Goal: Navigation & Orientation: Find specific page/section

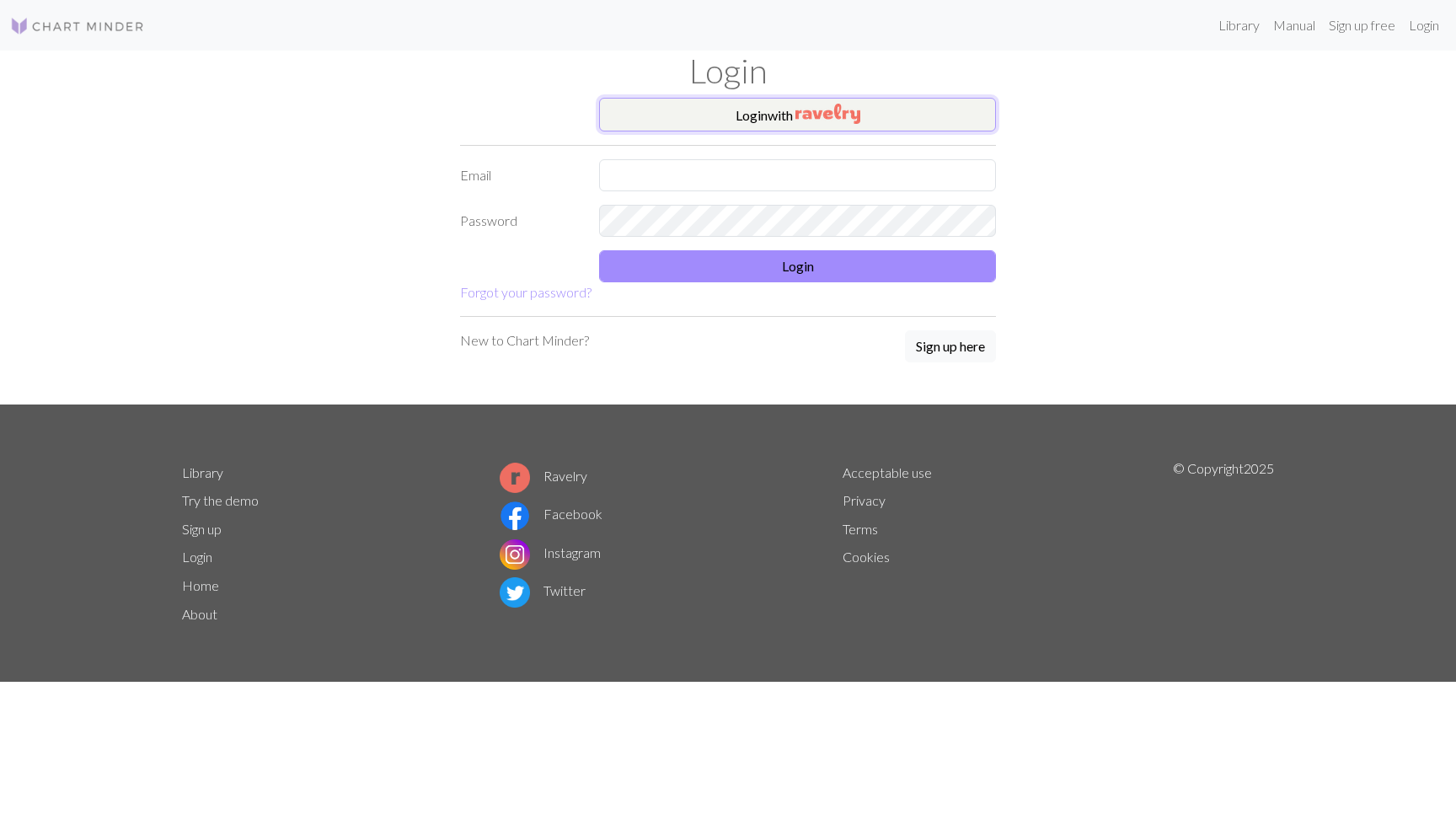
click at [791, 103] on button "Login with" at bounding box center [798, 115] width 397 height 34
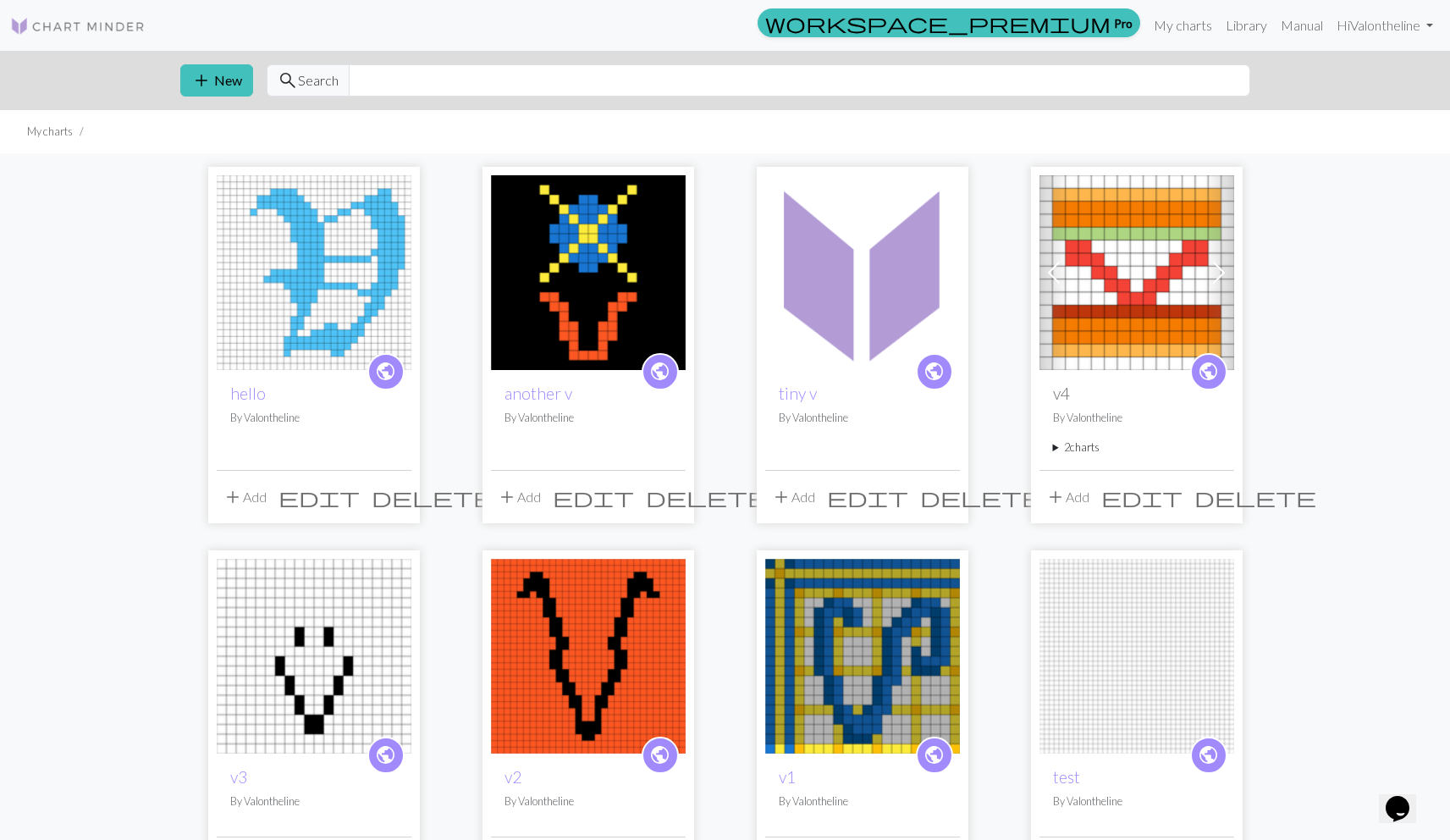
click at [259, 307] on img at bounding box center [313, 272] width 194 height 194
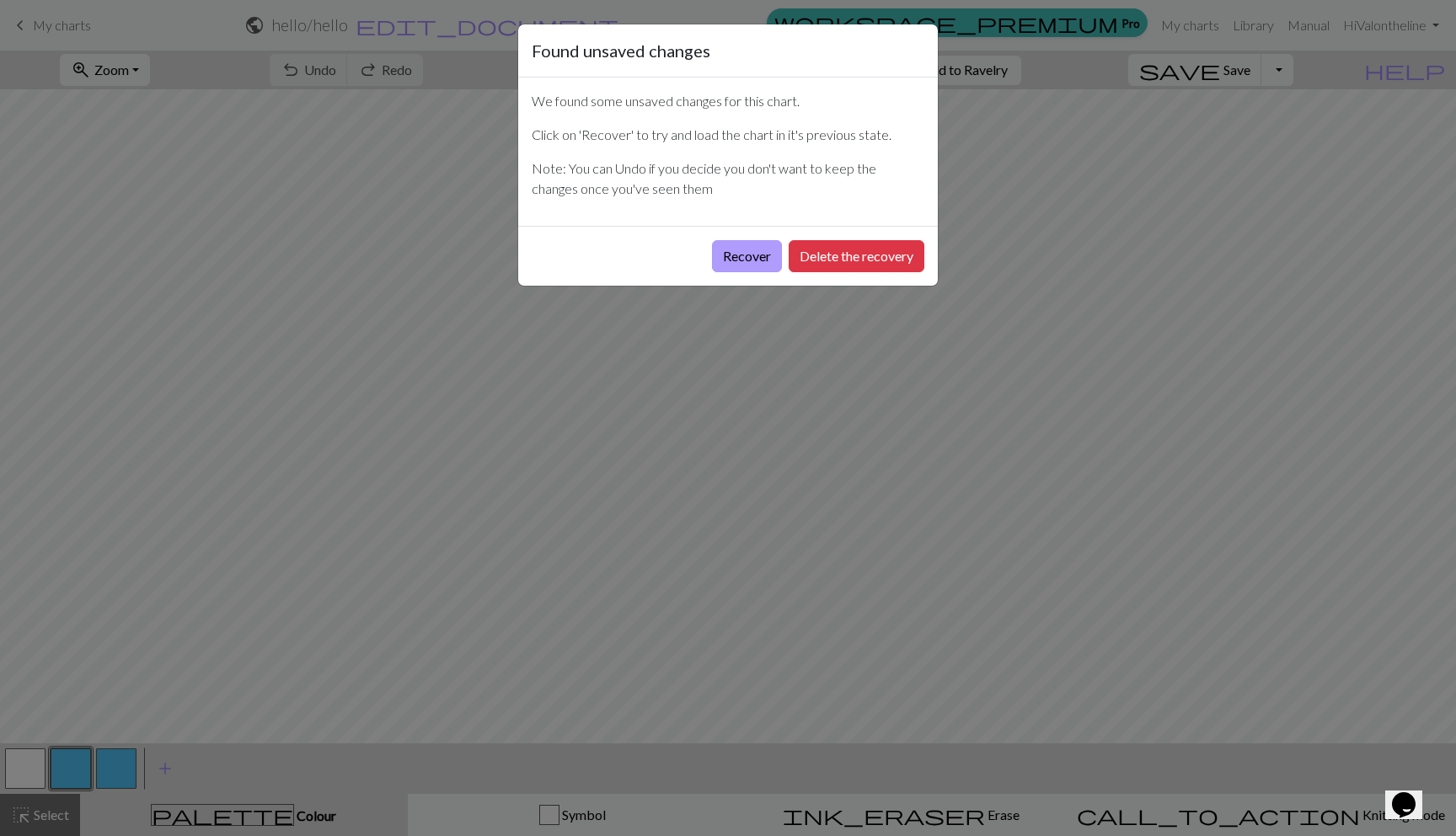
click at [742, 251] on button "Recover" at bounding box center [747, 257] width 70 height 32
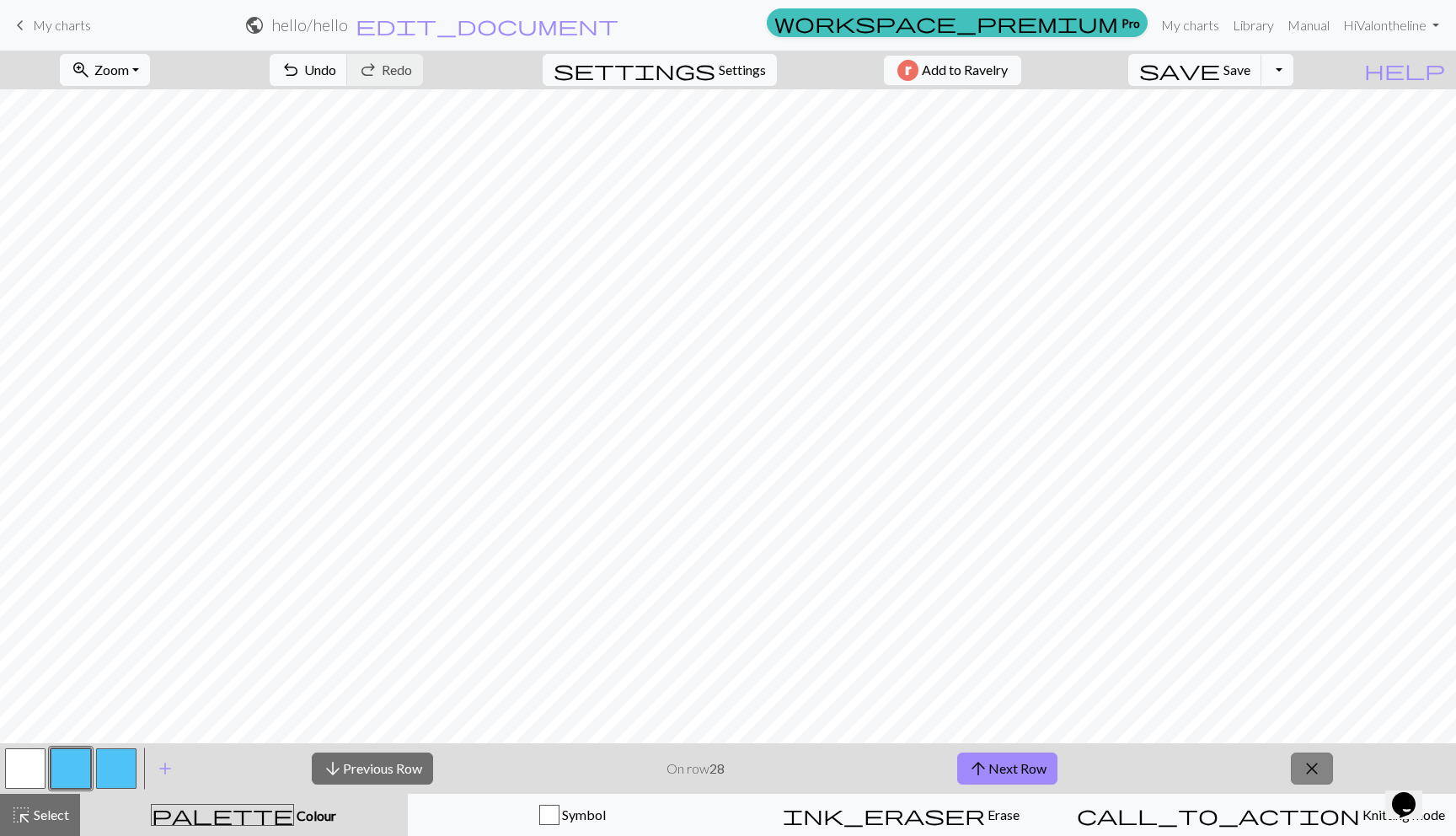
click at [1295, 761] on button "close" at bounding box center [1311, 769] width 42 height 32
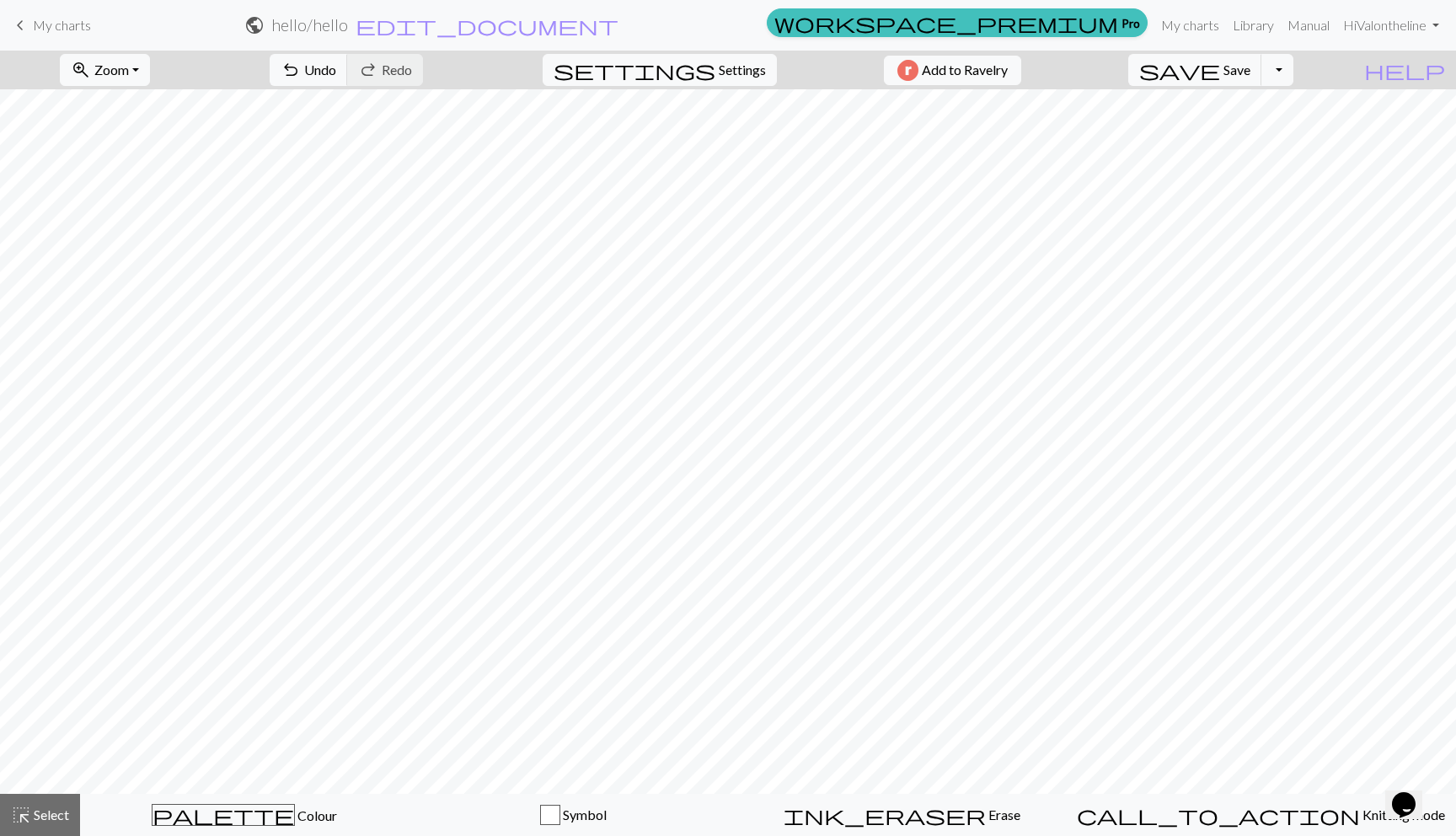
click at [14, 27] on span "keyboard_arrow_left" at bounding box center [20, 26] width 20 height 24
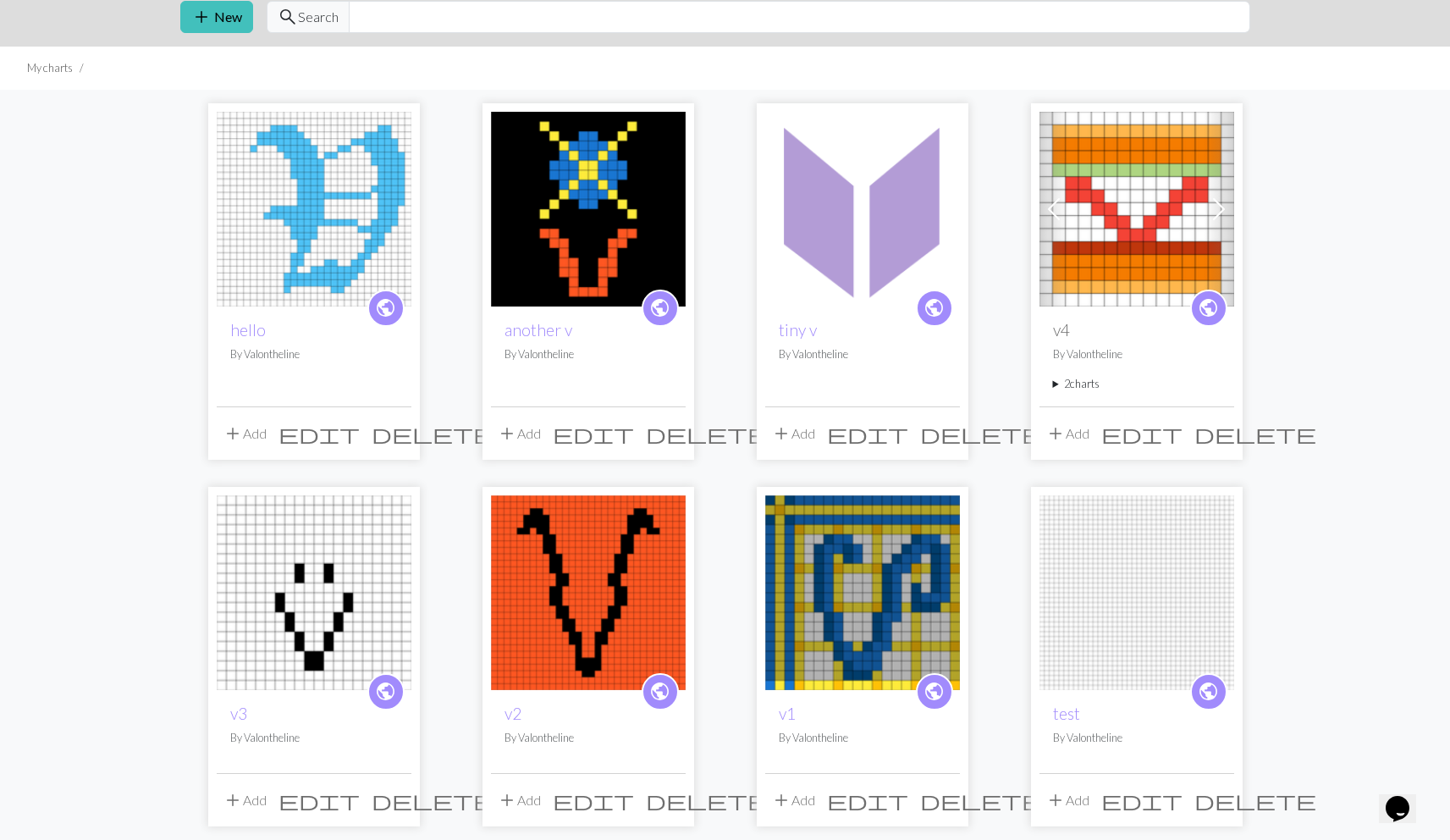
scroll to position [65, 0]
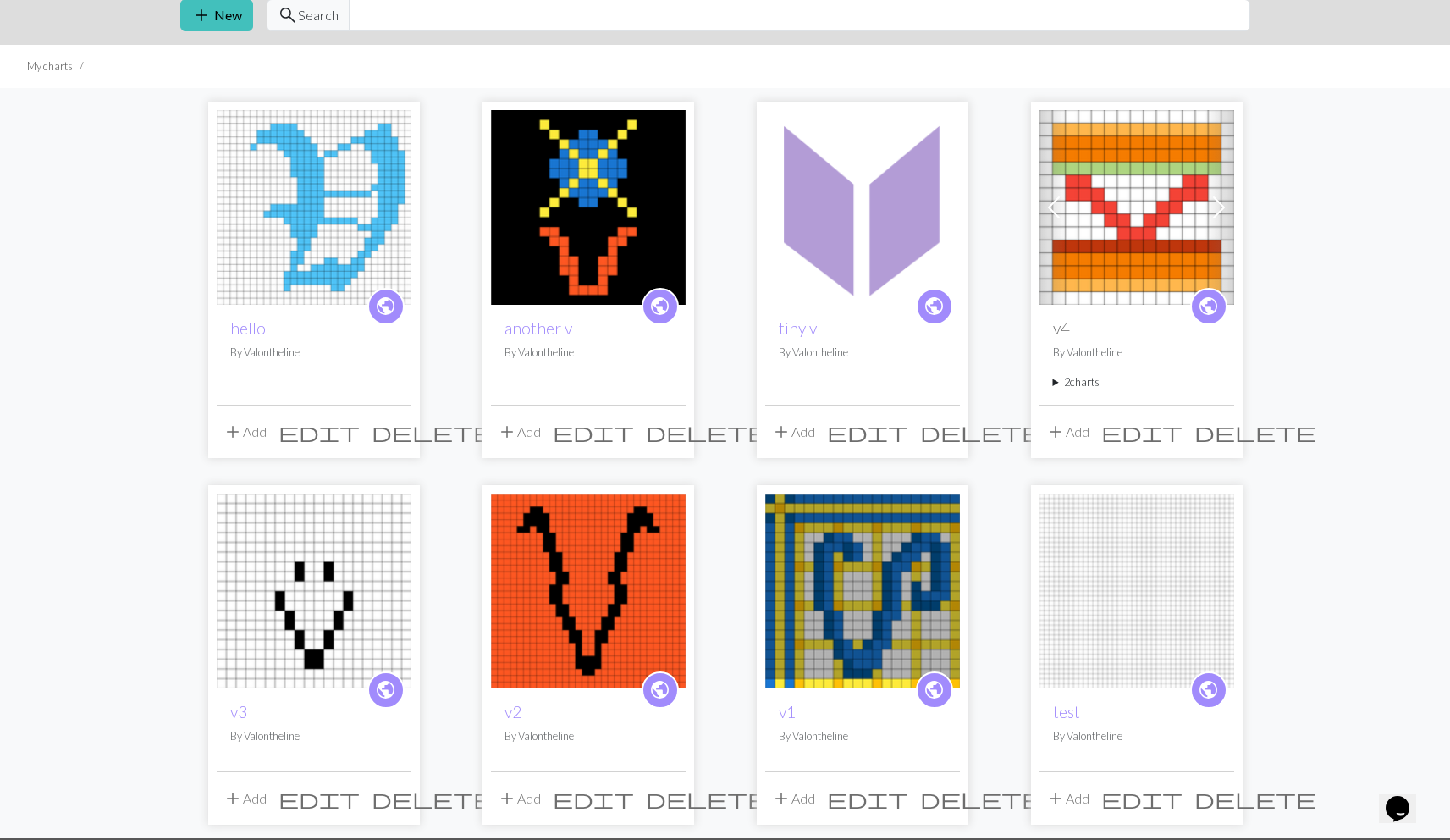
click at [610, 579] on img at bounding box center [588, 590] width 194 height 194
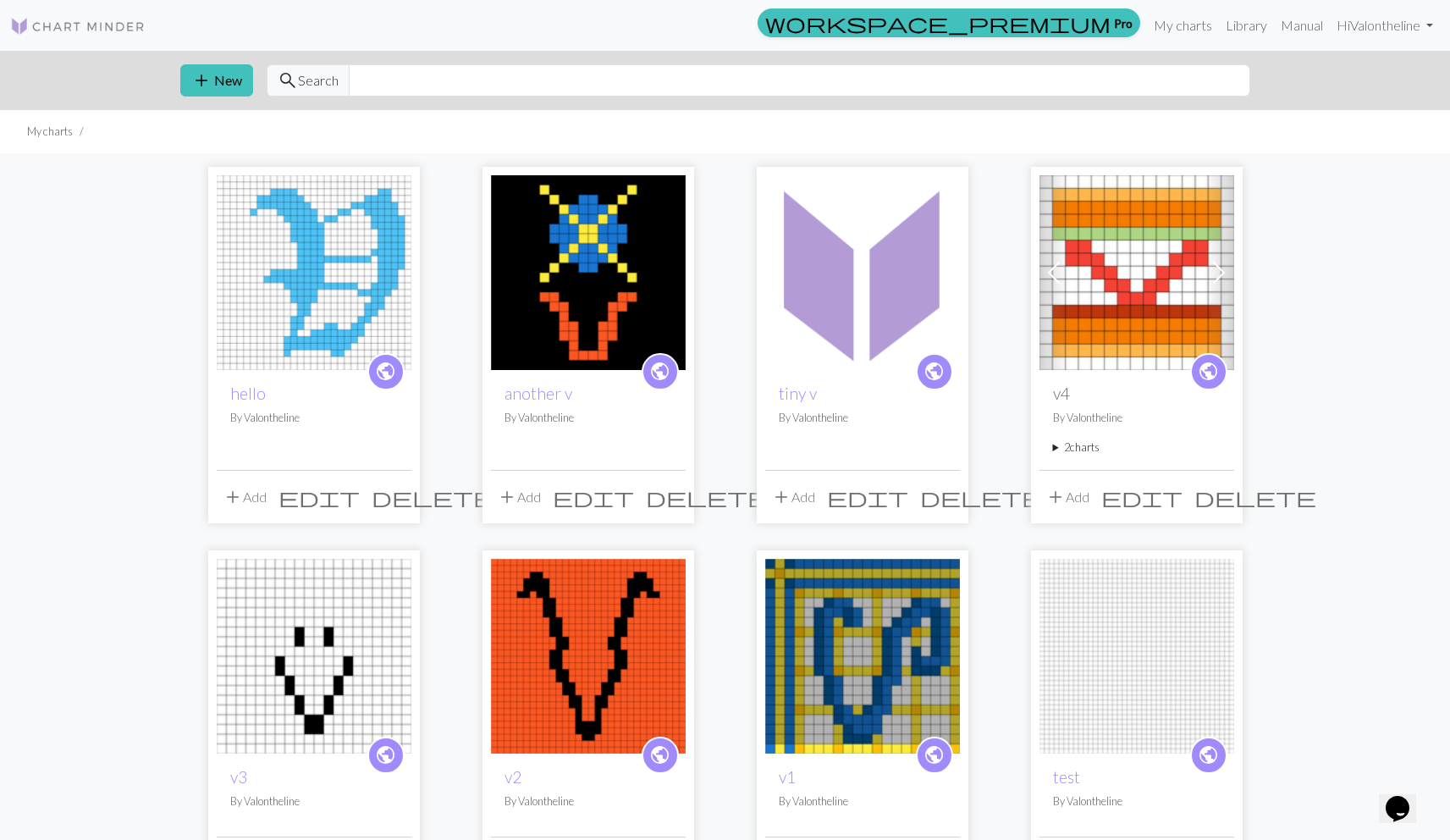
click at [594, 658] on img at bounding box center [588, 655] width 194 height 194
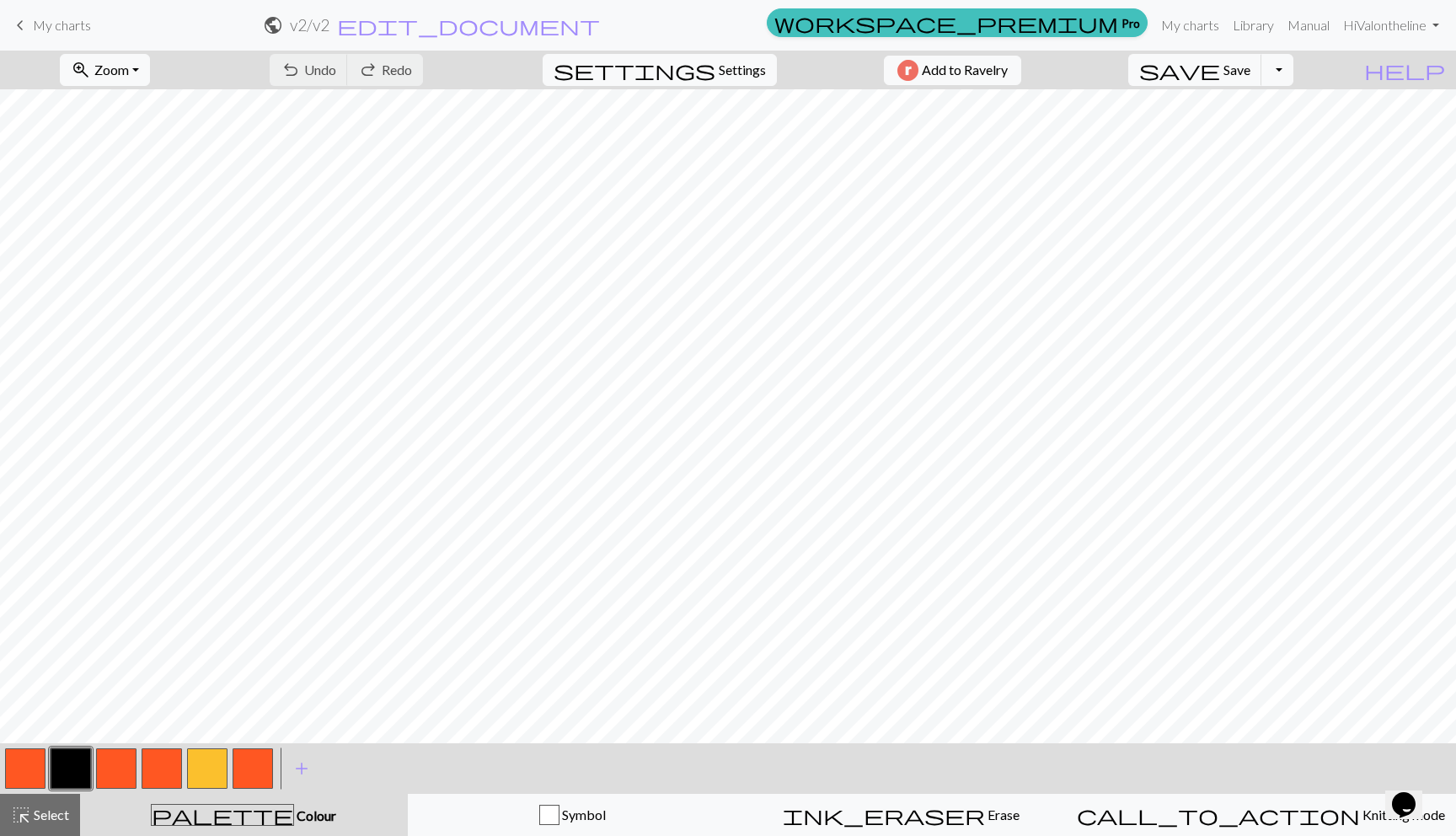
click at [39, 32] on span "My charts" at bounding box center [62, 25] width 58 height 16
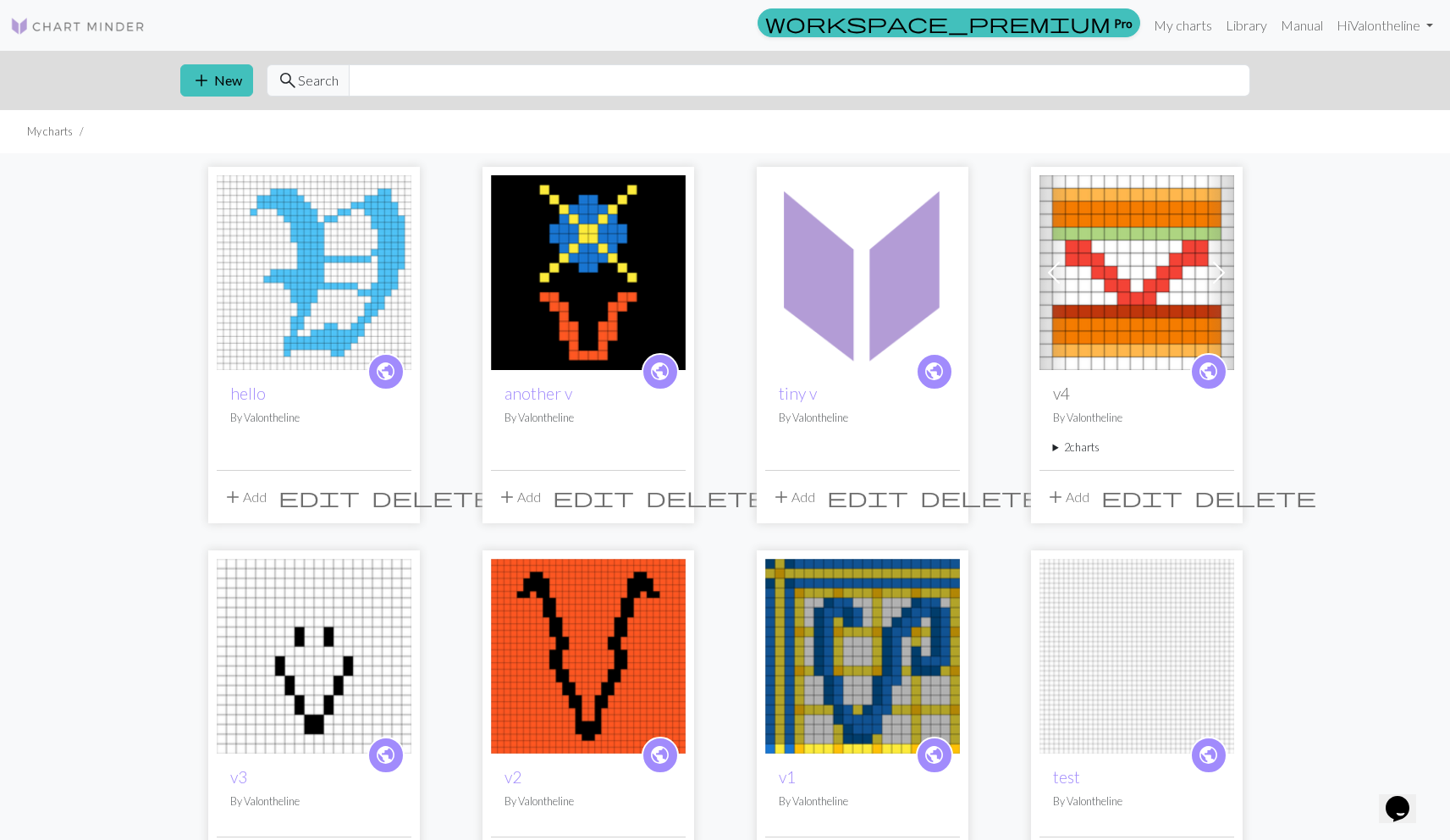
click at [38, 26] on img at bounding box center [78, 27] width 135 height 21
